Goal: Task Accomplishment & Management: Manage account settings

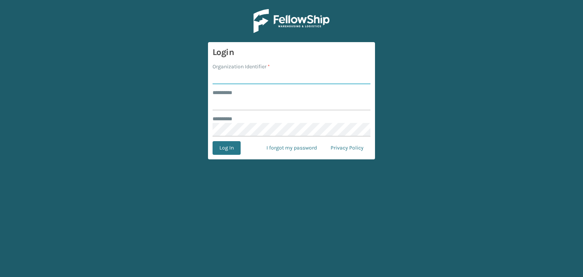
click at [287, 78] on input "Organization Identifier *" at bounding box center [292, 78] width 158 height 14
type input "JumpSport"
click at [270, 105] on input "******** *" at bounding box center [292, 104] width 158 height 14
type input "**********"
click at [223, 149] on button "Log In" at bounding box center [227, 148] width 28 height 14
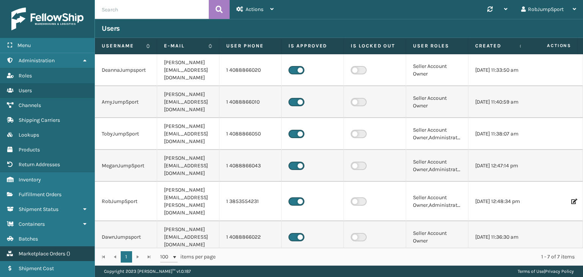
click at [58, 251] on span "Marketplace Orders" at bounding box center [42, 254] width 47 height 6
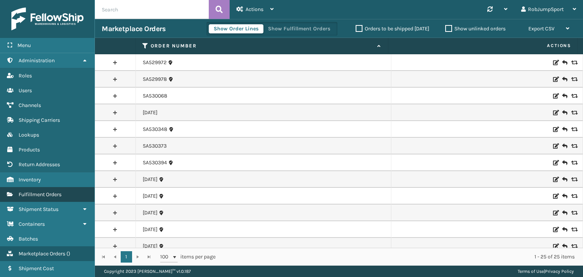
click at [55, 195] on span "Fulfillment Orders" at bounding box center [40, 194] width 43 height 6
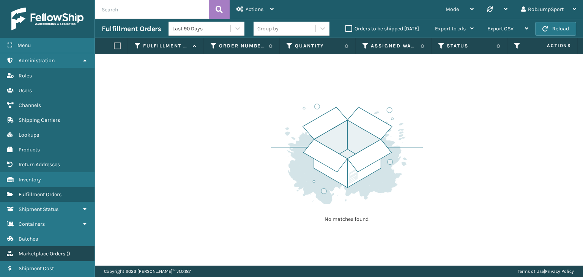
click at [54, 248] on link "Marketplace Orders ( )" at bounding box center [47, 253] width 95 height 15
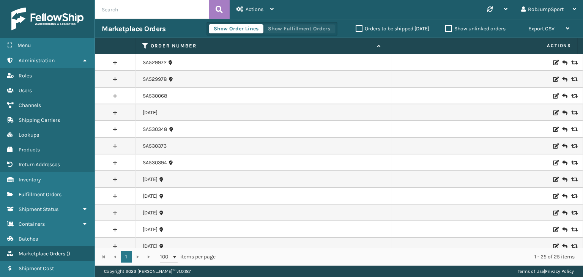
click at [263, 27] on button "Show Fulfillment Orders" at bounding box center [299, 28] width 72 height 9
click at [209, 30] on button "Show Order Lines" at bounding box center [236, 28] width 55 height 9
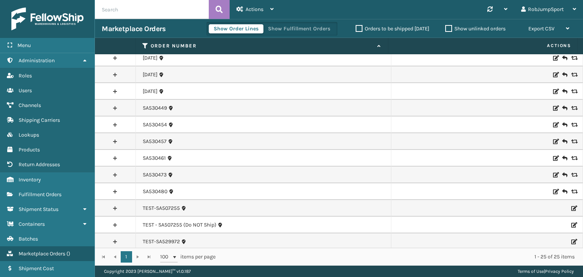
scroll to position [224, 0]
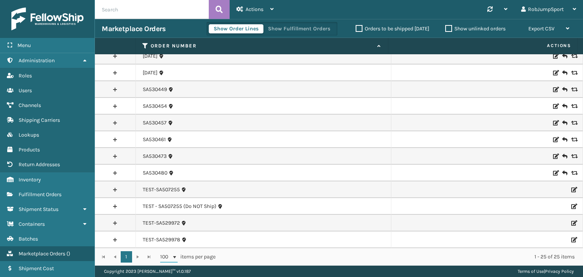
click at [174, 256] on span at bounding box center [175, 257] width 6 height 6
click at [137, 256] on div "1 1 100 items per page 1 - 25 of 25 items" at bounding box center [339, 257] width 488 height 18
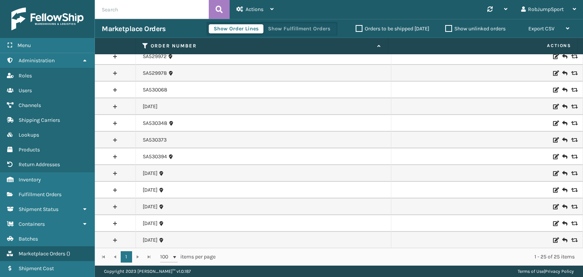
scroll to position [0, 0]
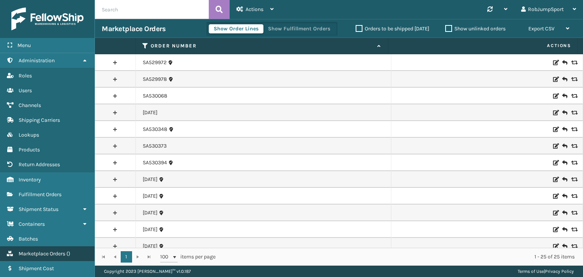
click at [50, 256] on link "Marketplace Orders ( )" at bounding box center [47, 253] width 95 height 15
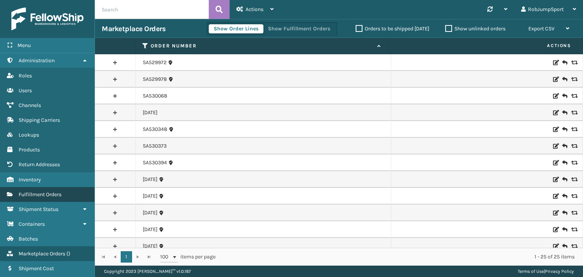
click at [53, 191] on span "Fulfillment Orders" at bounding box center [40, 194] width 43 height 6
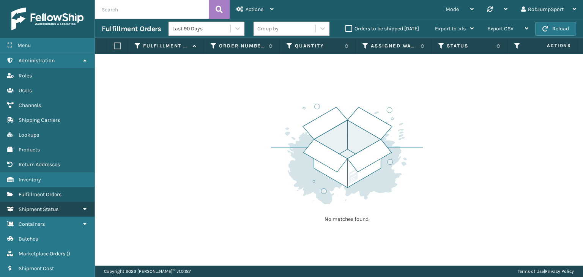
click at [51, 203] on link "Shipment Status" at bounding box center [47, 209] width 95 height 15
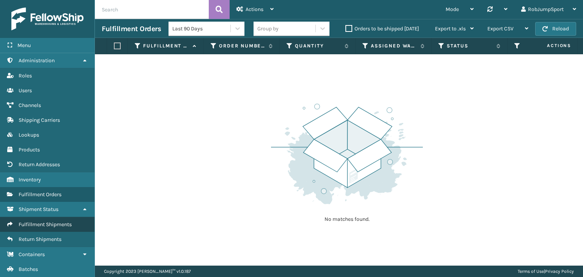
click at [48, 217] on link "Fulfillment Shipments" at bounding box center [47, 224] width 95 height 15
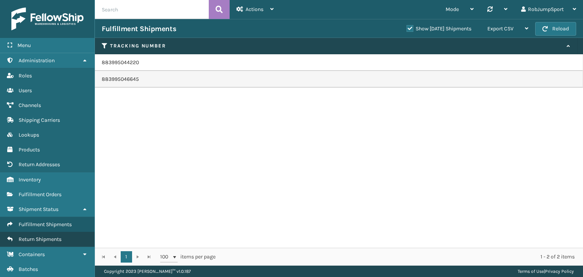
click at [43, 232] on link "Return Shipments" at bounding box center [47, 239] width 95 height 15
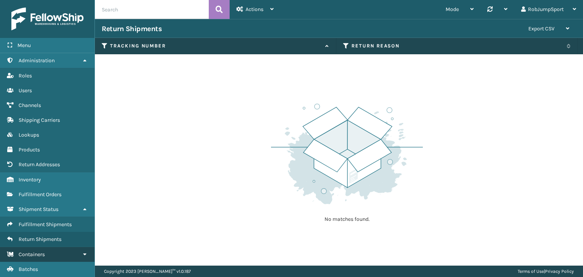
click at [38, 252] on span "Containers" at bounding box center [32, 254] width 26 height 6
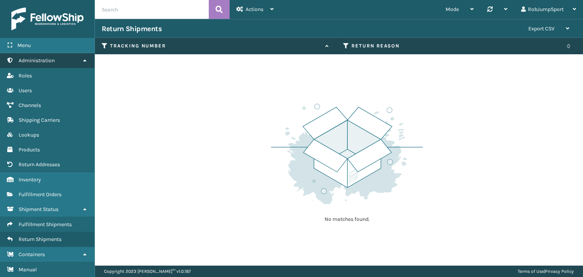
click at [42, 61] on span "Administration" at bounding box center [37, 60] width 36 height 6
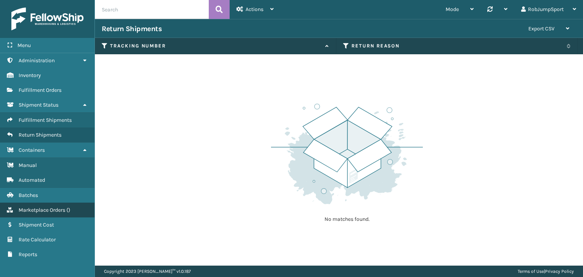
click at [38, 208] on span "Marketplace Orders" at bounding box center [42, 210] width 47 height 6
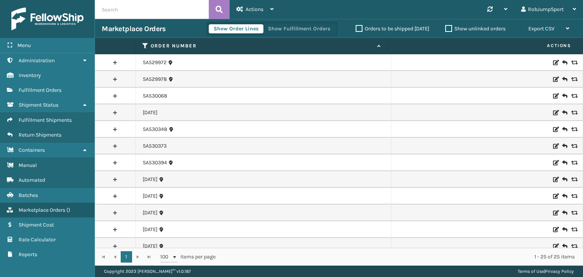
click at [187, 11] on input "text" at bounding box center [152, 9] width 114 height 19
type input "SA530541"
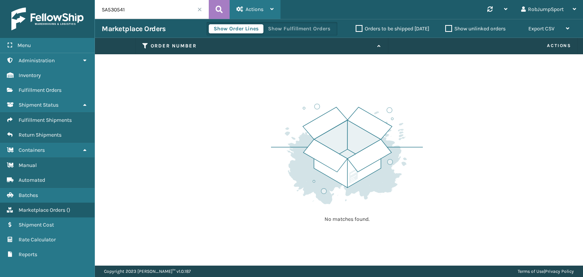
click at [272, 8] on icon at bounding box center [271, 8] width 3 height 5
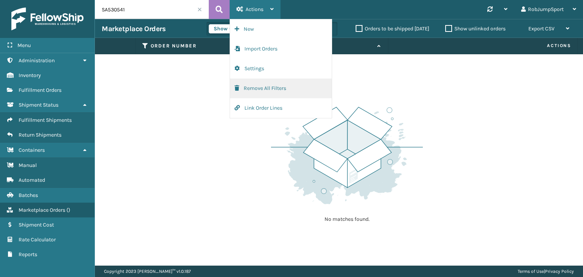
click at [257, 88] on button "Remove All Filters" at bounding box center [281, 89] width 102 height 20
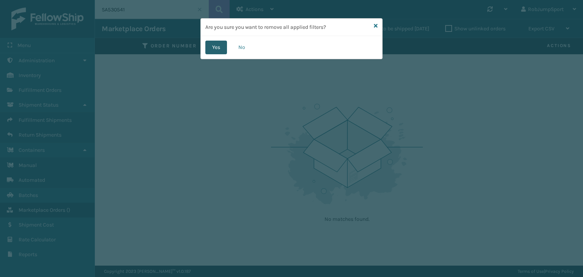
click at [217, 49] on button "Yes" at bounding box center [216, 48] width 22 height 14
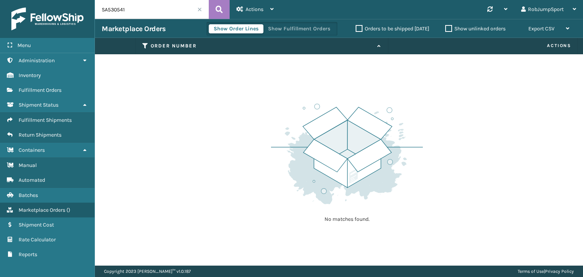
click at [199, 10] on span at bounding box center [199, 9] width 5 height 5
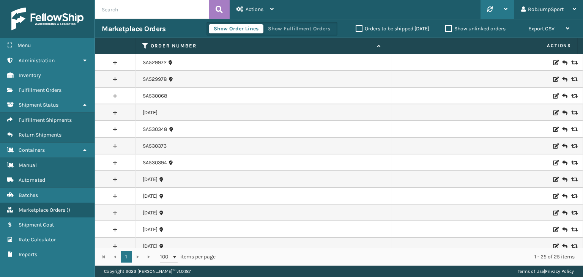
click at [491, 8] on icon at bounding box center [489, 8] width 5 height 5
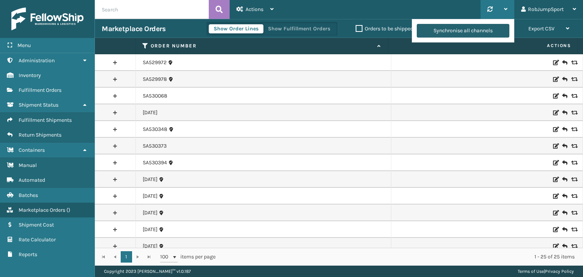
click at [476, 31] on div "Synchronise all channels" at bounding box center [462, 31] width 59 height 14
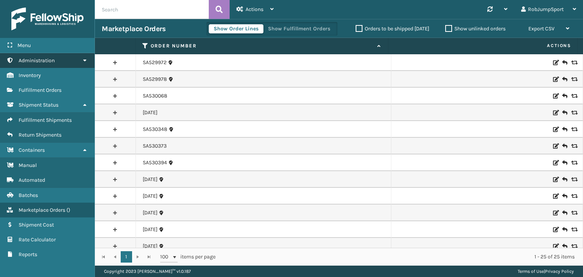
click at [46, 62] on span "Administration" at bounding box center [37, 60] width 36 height 6
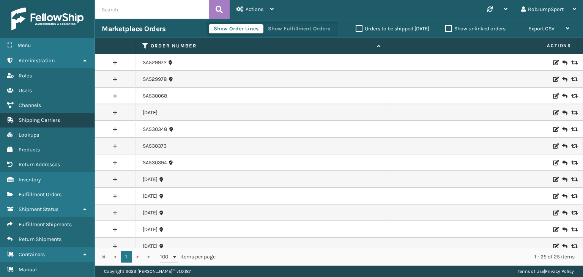
click at [37, 118] on span "Shipping Carriers" at bounding box center [39, 120] width 41 height 6
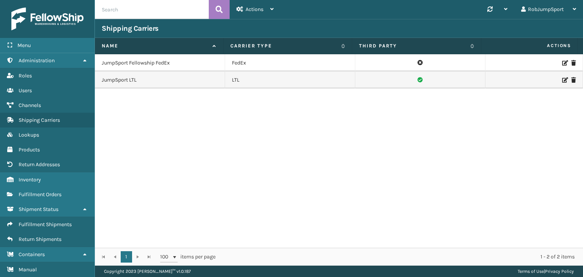
click at [140, 63] on td "JumpSport Fellowship FedEx" at bounding box center [160, 62] width 130 height 17
click at [562, 61] on icon at bounding box center [564, 62] width 5 height 5
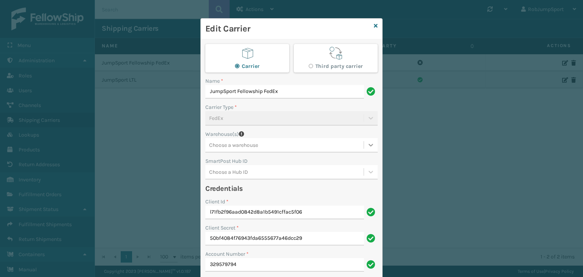
click at [364, 143] on div at bounding box center [371, 145] width 14 height 14
click at [311, 162] on div "Fellowship - West" at bounding box center [291, 164] width 172 height 14
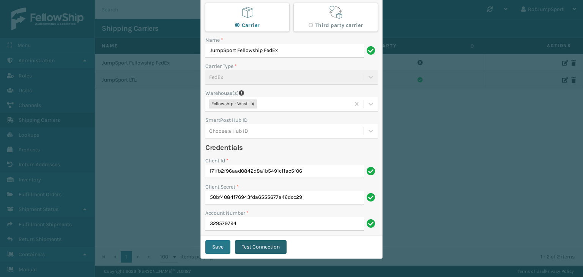
click at [257, 246] on button "Test Connection" at bounding box center [261, 247] width 52 height 14
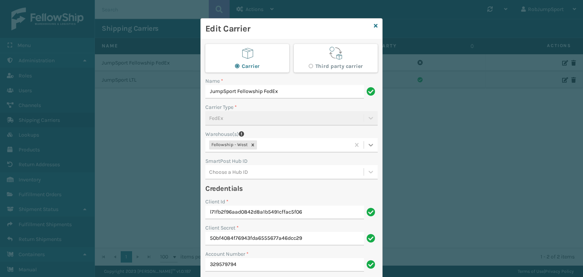
click at [367, 142] on icon at bounding box center [371, 145] width 8 height 8
click at [326, 128] on div "Carrier Third party carrier Name * JumpSport Fellowship FedEx Carrier Type * Fe…" at bounding box center [291, 157] width 181 height 237
click at [341, 33] on h3 "Edit Carrier" at bounding box center [288, 28] width 166 height 11
click at [374, 25] on icon at bounding box center [376, 25] width 4 height 5
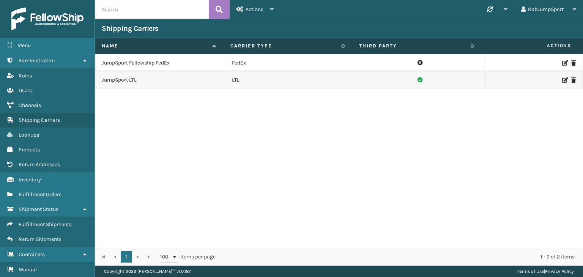
click at [562, 60] on icon at bounding box center [564, 62] width 5 height 5
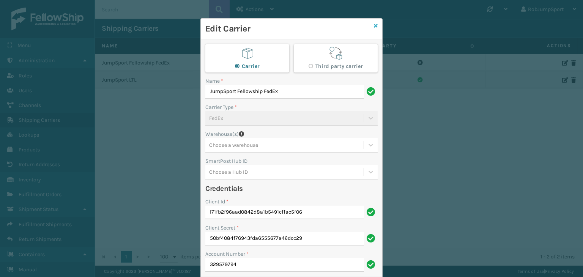
click at [374, 24] on icon at bounding box center [376, 25] width 4 height 5
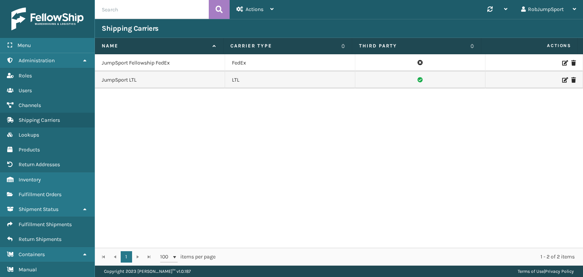
click at [275, 125] on div "JumpSport Fellowship FedEx FedEx JumpSport LTL LTL" at bounding box center [339, 151] width 488 height 194
click at [418, 61] on icon at bounding box center [420, 63] width 5 height 8
click at [562, 62] on icon at bounding box center [564, 62] width 5 height 5
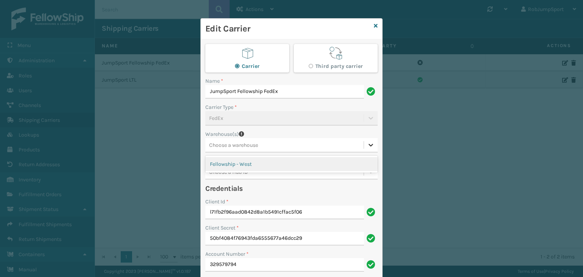
click at [367, 143] on icon at bounding box center [371, 145] width 8 height 8
click at [266, 165] on div "Fellowship - West" at bounding box center [291, 164] width 172 height 14
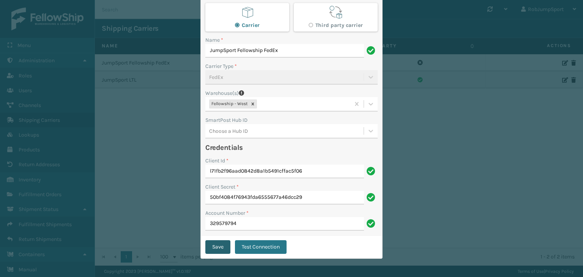
click at [216, 245] on button "Save" at bounding box center [217, 247] width 25 height 14
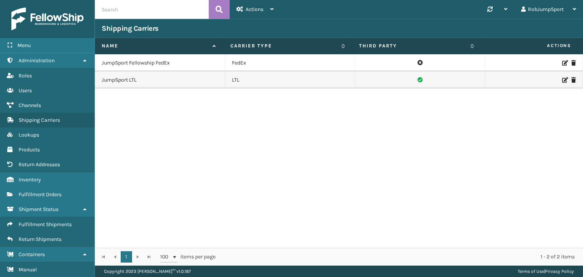
click at [351, 150] on div "JumpSport Fellowship FedEx FedEx JumpSport LTL LTL" at bounding box center [339, 151] width 488 height 194
